Goal: Transaction & Acquisition: Purchase product/service

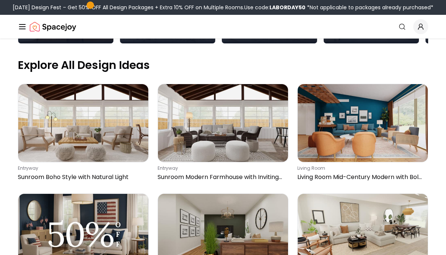
scroll to position [244, 0]
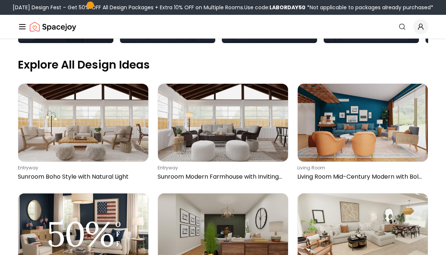
click at [126, 194] on img at bounding box center [83, 233] width 130 height 78
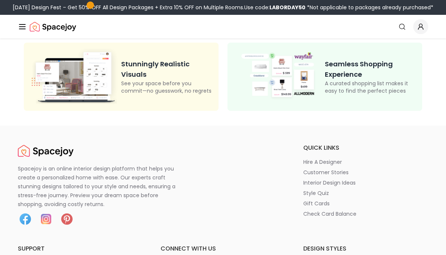
scroll to position [248, 0]
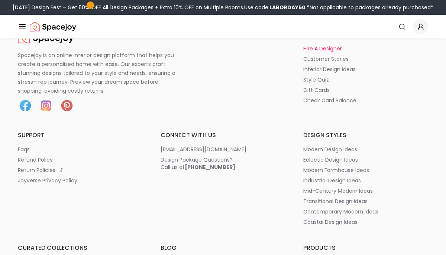
click at [333, 46] on p "hire a designer" at bounding box center [322, 48] width 39 height 7
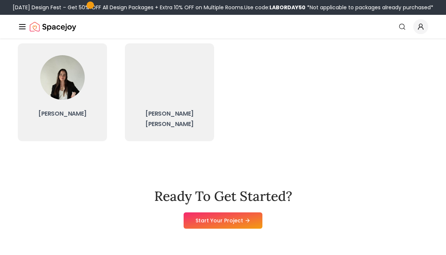
scroll to position [281, 0]
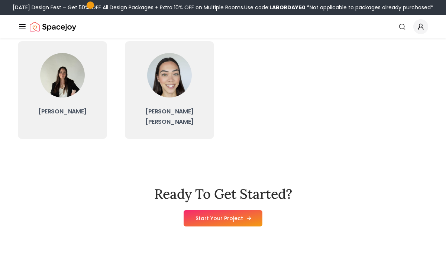
click at [234, 211] on link "Start Your Project" at bounding box center [222, 219] width 79 height 16
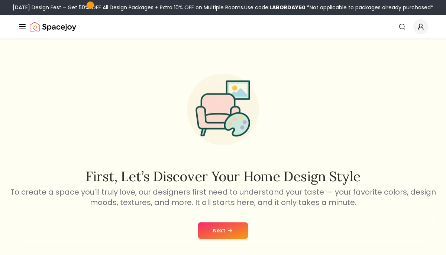
click at [228, 232] on icon at bounding box center [230, 231] width 6 height 6
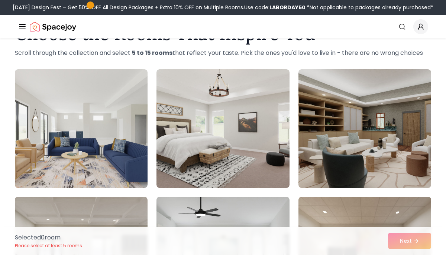
scroll to position [34, 0]
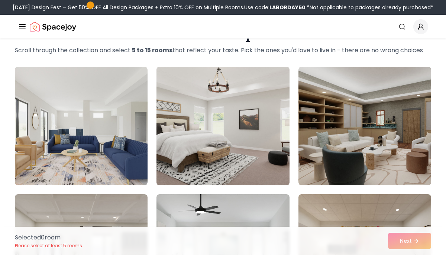
click at [258, 140] on img at bounding box center [222, 126] width 139 height 125
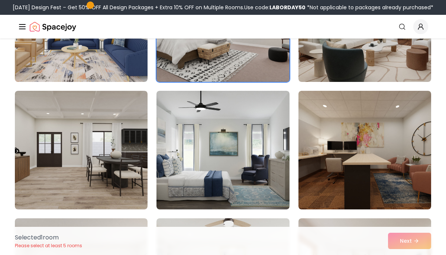
scroll to position [138, 0]
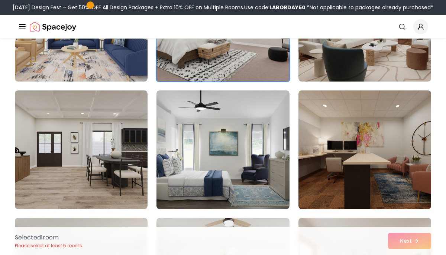
click at [258, 140] on img at bounding box center [222, 150] width 133 height 119
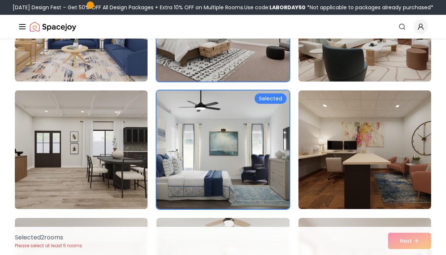
click at [126, 156] on img at bounding box center [81, 150] width 139 height 125
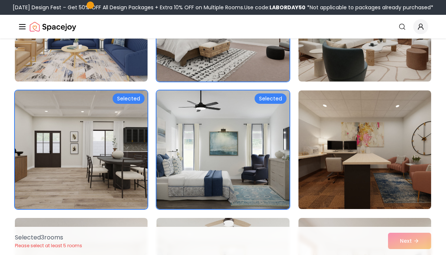
click at [124, 179] on img at bounding box center [81, 150] width 139 height 125
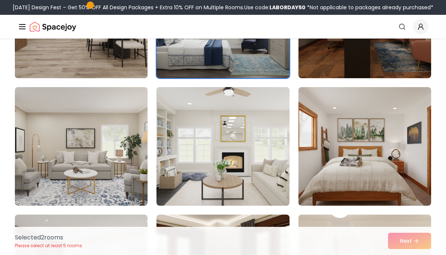
scroll to position [270, 0]
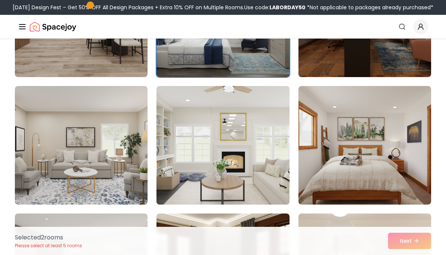
click at [172, 144] on img at bounding box center [222, 145] width 139 height 125
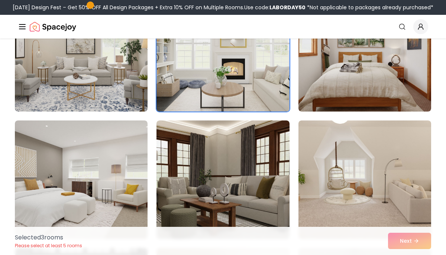
scroll to position [372, 0]
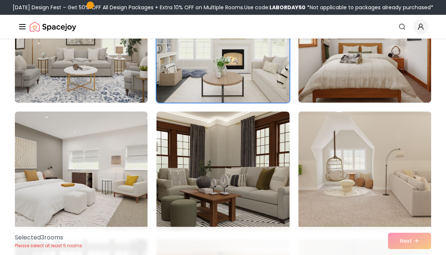
click at [340, 161] on img at bounding box center [364, 171] width 139 height 125
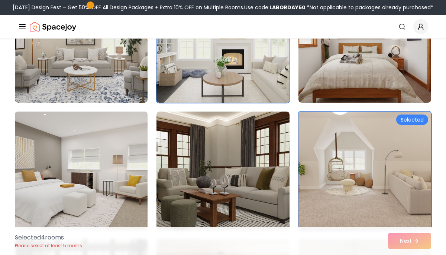
click at [130, 202] on img at bounding box center [81, 171] width 139 height 125
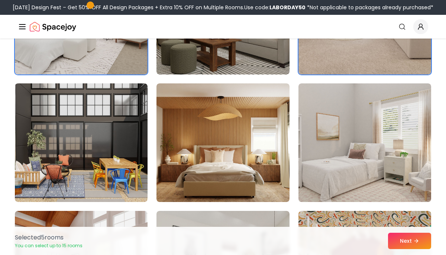
scroll to position [530, 0]
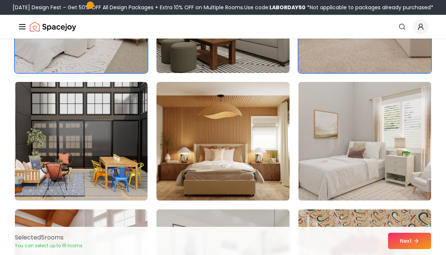
click at [322, 131] on img at bounding box center [364, 141] width 139 height 125
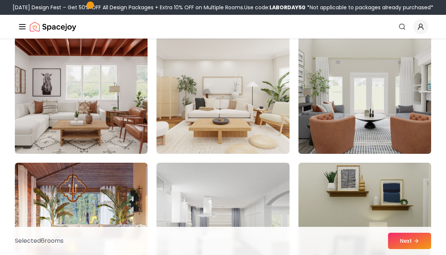
scroll to position [1983, 0]
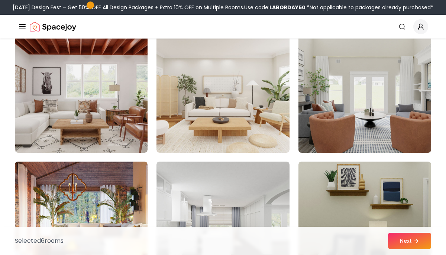
click at [384, 90] on img at bounding box center [364, 93] width 139 height 125
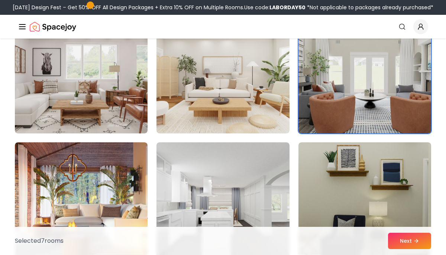
scroll to position [2002, 0]
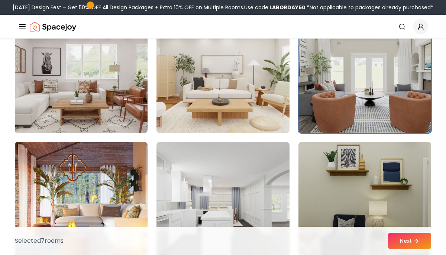
click at [263, 107] on img at bounding box center [222, 74] width 139 height 125
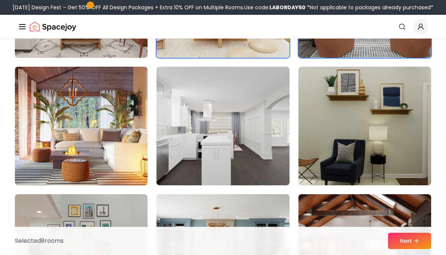
scroll to position [2079, 0]
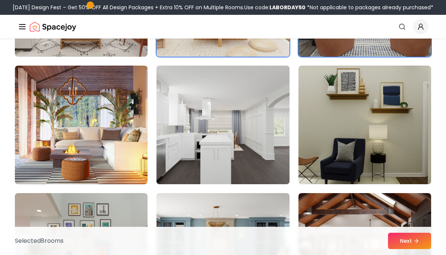
click at [248, 154] on img at bounding box center [222, 125] width 139 height 125
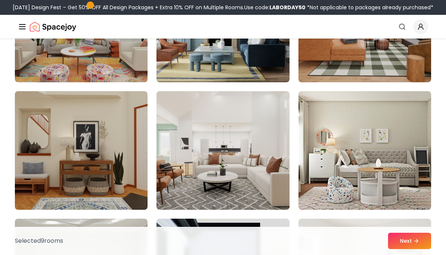
scroll to position [2310, 0]
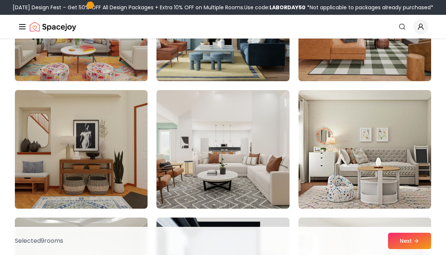
click at [248, 154] on img at bounding box center [222, 149] width 133 height 119
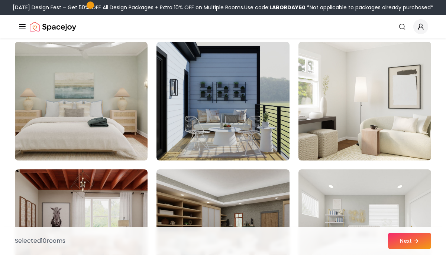
scroll to position [2487, 0]
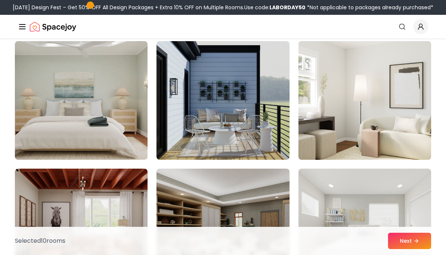
click at [338, 109] on img at bounding box center [364, 100] width 139 height 125
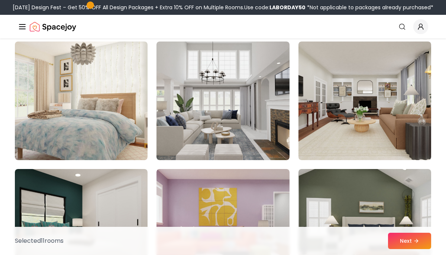
scroll to position [2744, 0]
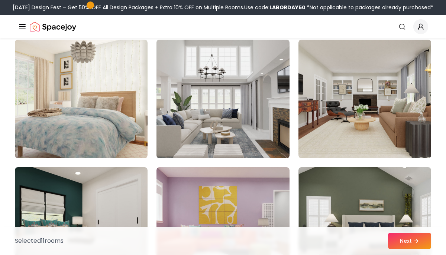
click at [267, 109] on img at bounding box center [222, 99] width 139 height 125
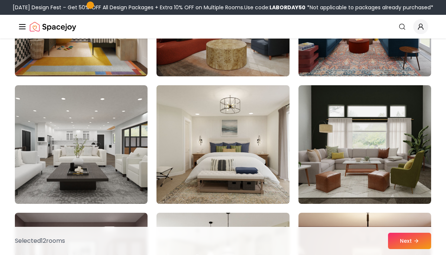
scroll to position [3081, 0]
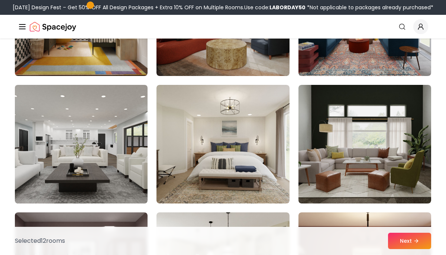
click at [96, 192] on img at bounding box center [81, 144] width 139 height 125
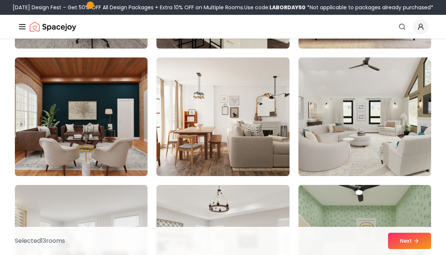
scroll to position [3365, 0]
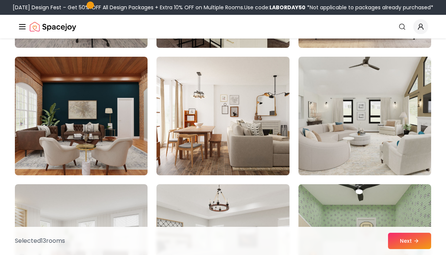
click at [212, 157] on img at bounding box center [222, 116] width 133 height 119
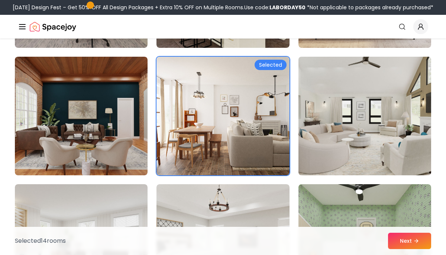
click at [337, 126] on img at bounding box center [364, 116] width 139 height 125
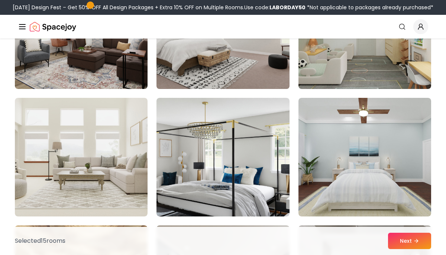
scroll to position [3581, 0]
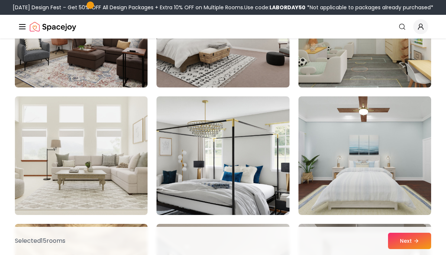
click at [127, 134] on img at bounding box center [81, 156] width 139 height 125
